Goal: Task Accomplishment & Management: Use online tool/utility

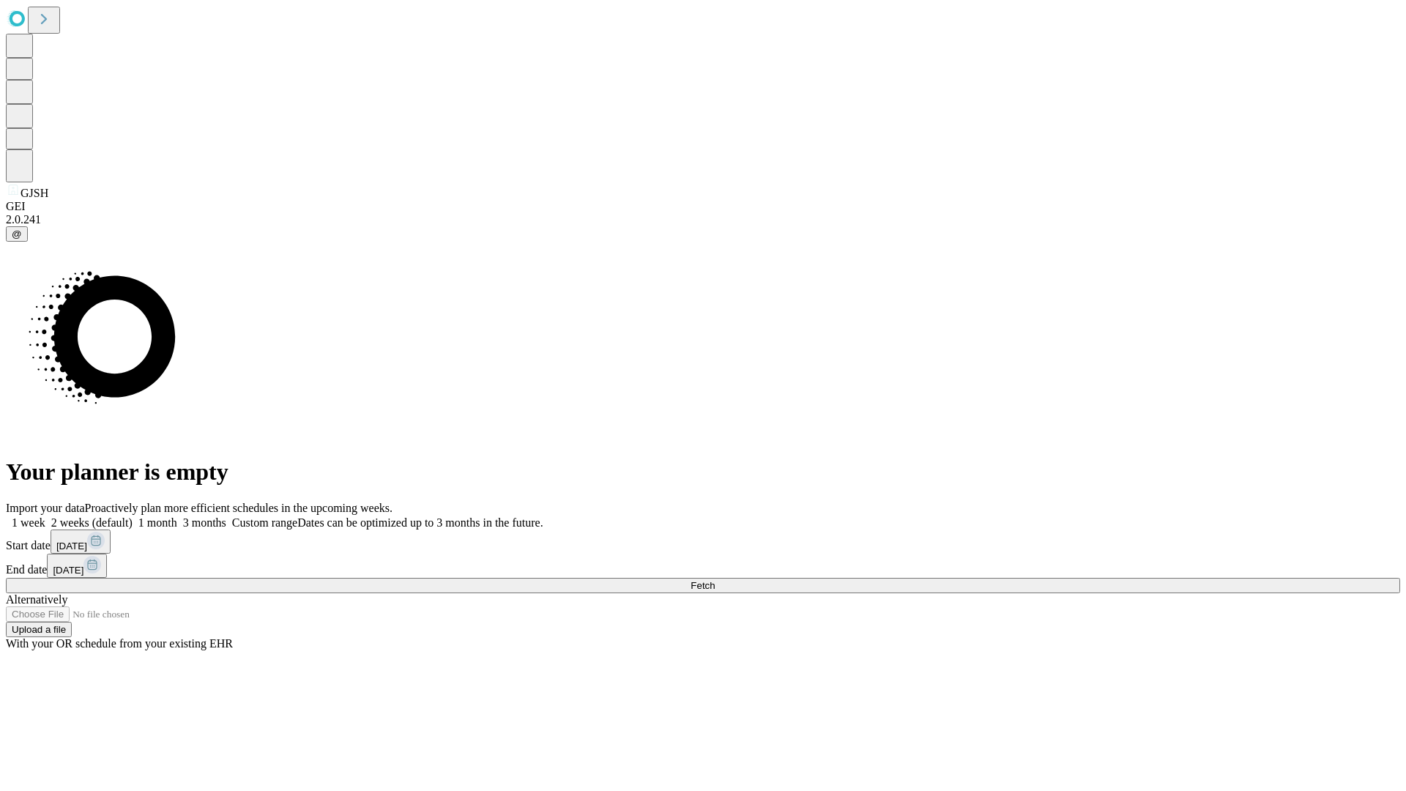
click at [715, 580] on span "Fetch" at bounding box center [702, 585] width 24 height 11
